Goal: Check status: Check status

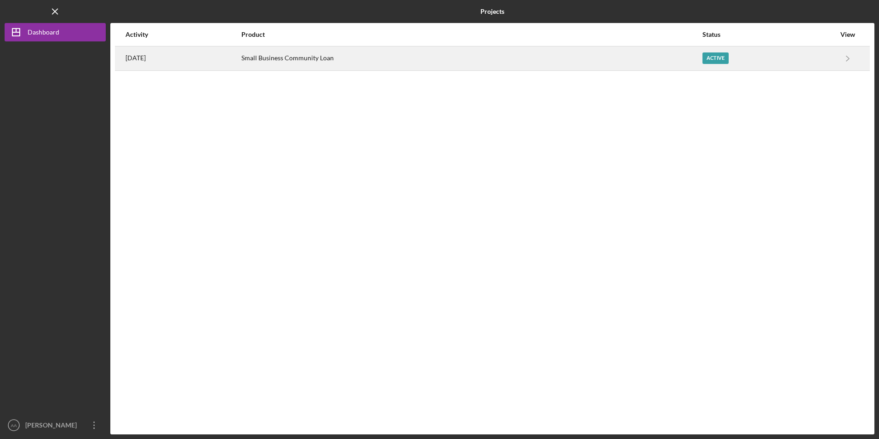
click at [303, 67] on div "Small Business Community Loan" at bounding box center [471, 58] width 460 height 23
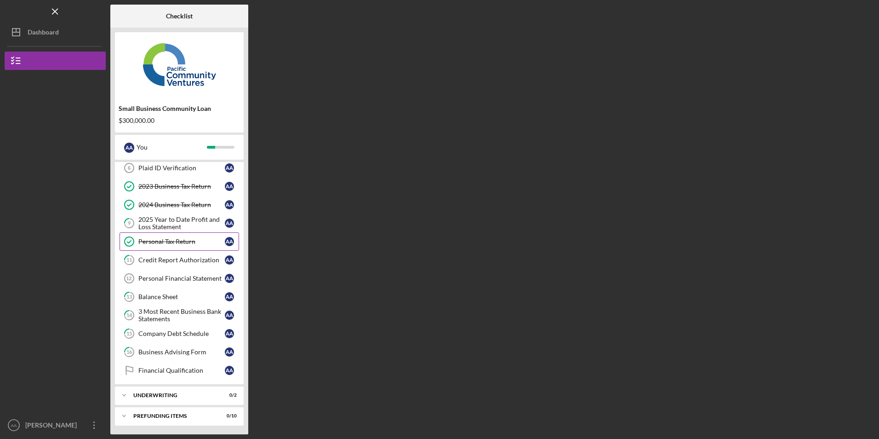
scroll to position [62, 0]
click at [154, 318] on div "3 Most Recent Business Bank Statements" at bounding box center [181, 314] width 86 height 15
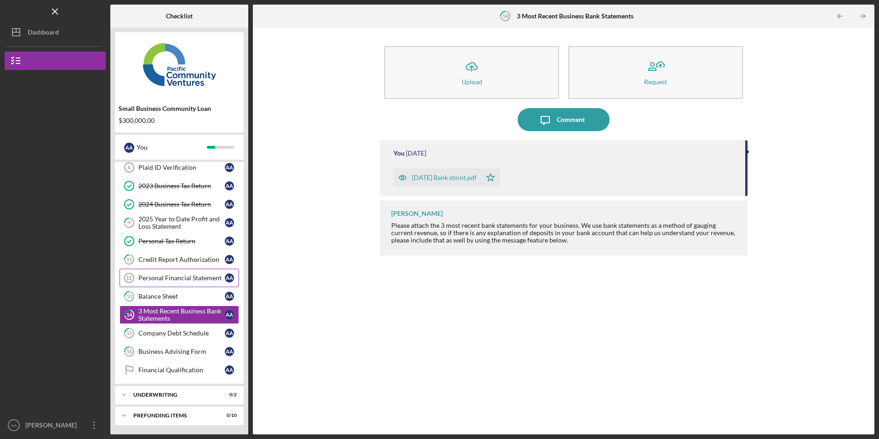
click at [160, 276] on div "Personal Financial Statement" at bounding box center [181, 277] width 86 height 7
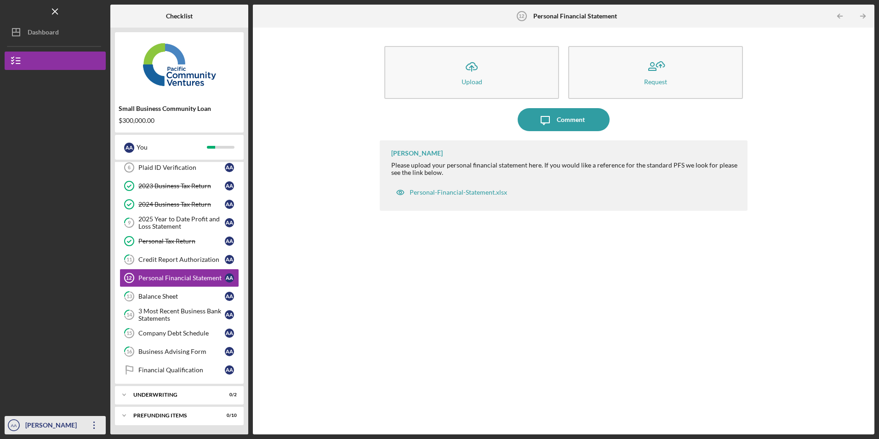
click at [92, 424] on icon "Icon/Overflow" at bounding box center [94, 424] width 23 height 23
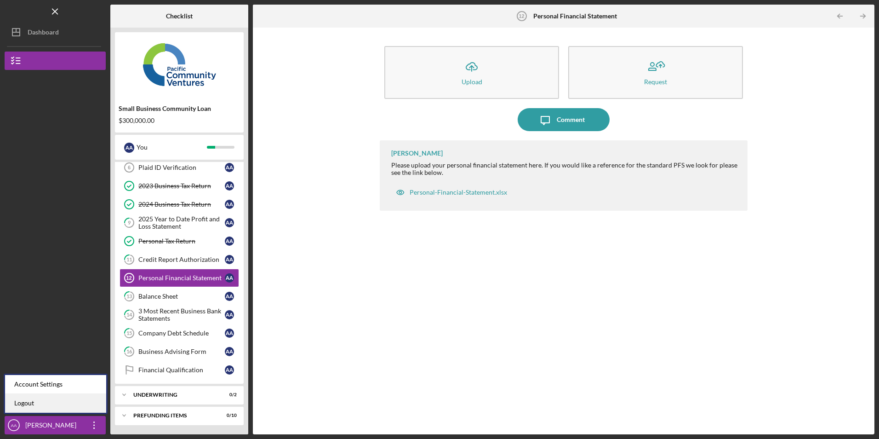
click at [84, 406] on link "Logout" at bounding box center [55, 402] width 101 height 19
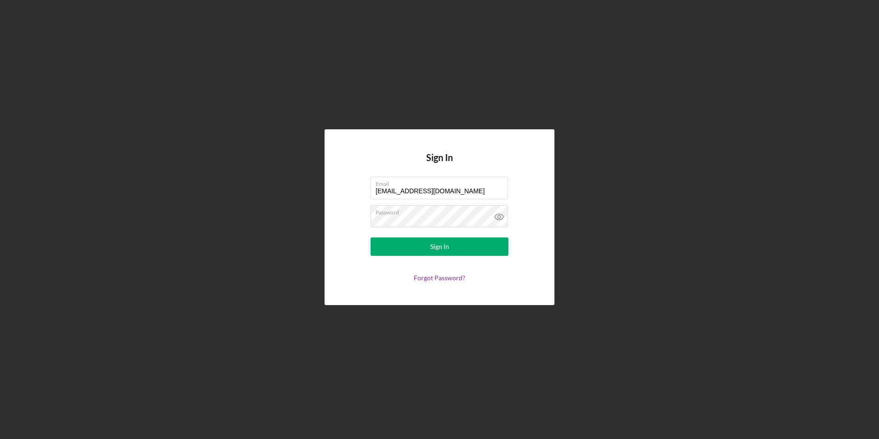
drag, startPoint x: 450, startPoint y: 192, endPoint x: 321, endPoint y: 180, distance: 129.3
click at [321, 180] on div "Sign In Email [EMAIL_ADDRESS][DOMAIN_NAME] Password Sign In Forgot Password?" at bounding box center [440, 217] width 870 height 434
type input "[EMAIL_ADDRESS][DOMAIN_NAME]"
click at [400, 246] on button "Sign In" at bounding box center [440, 246] width 138 height 18
